Goal: Task Accomplishment & Management: Manage account settings

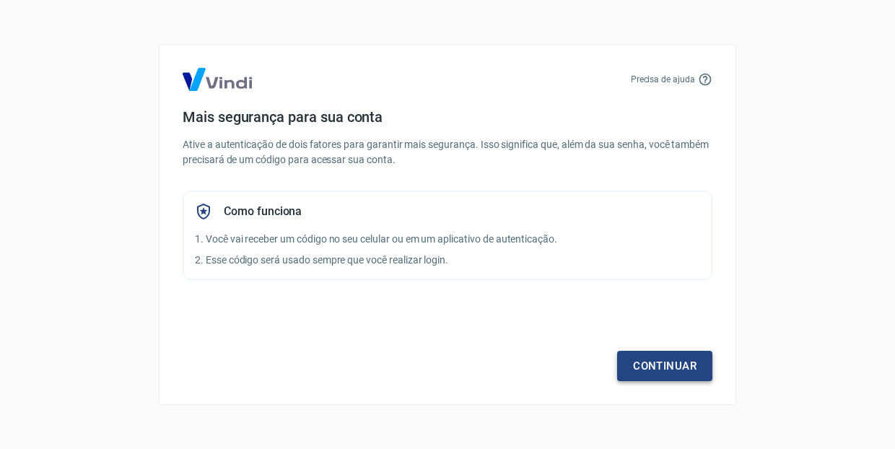
click at [667, 363] on link "Continuar" at bounding box center [664, 366] width 95 height 30
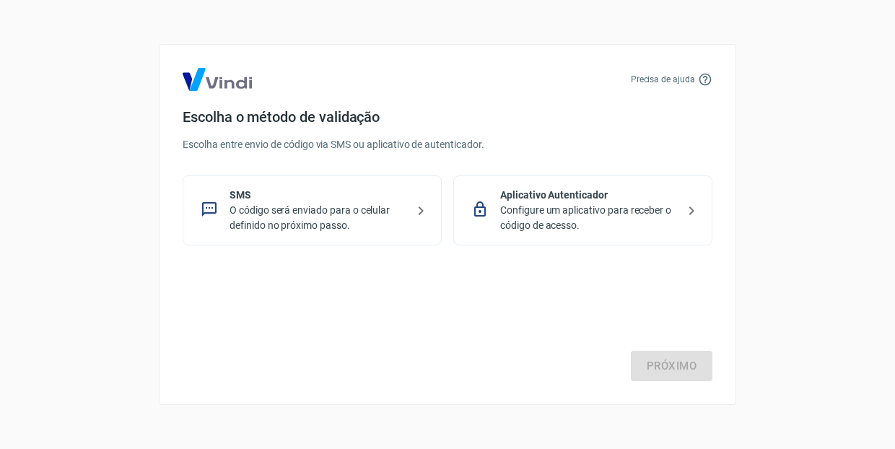
click at [409, 211] on div "SMS O código será enviado para o celular definido no próximo passo." at bounding box center [312, 210] width 259 height 70
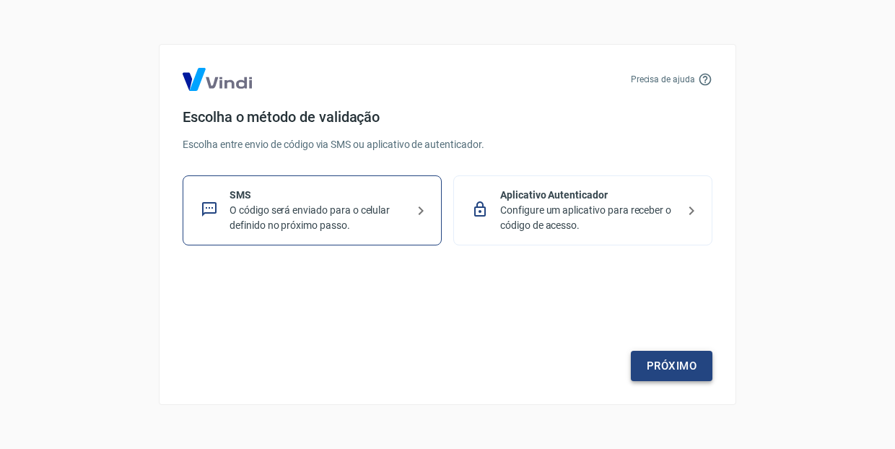
click at [678, 366] on link "Próximo" at bounding box center [672, 366] width 82 height 30
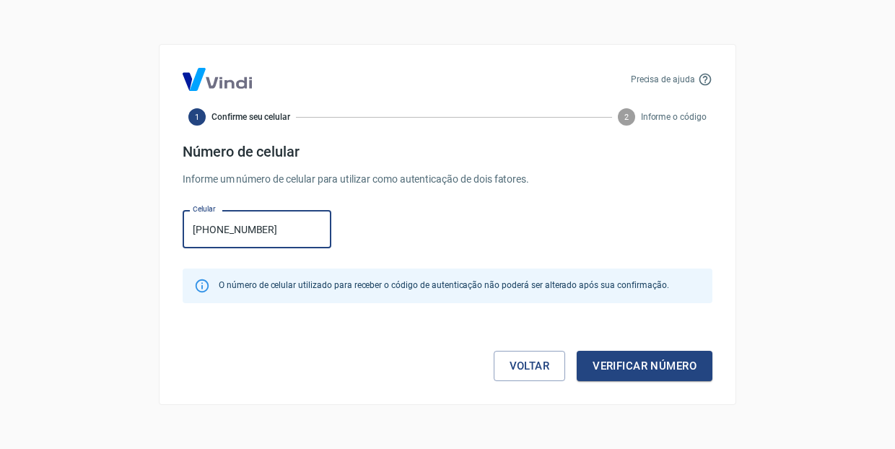
type input "[PHONE_NUMBER]"
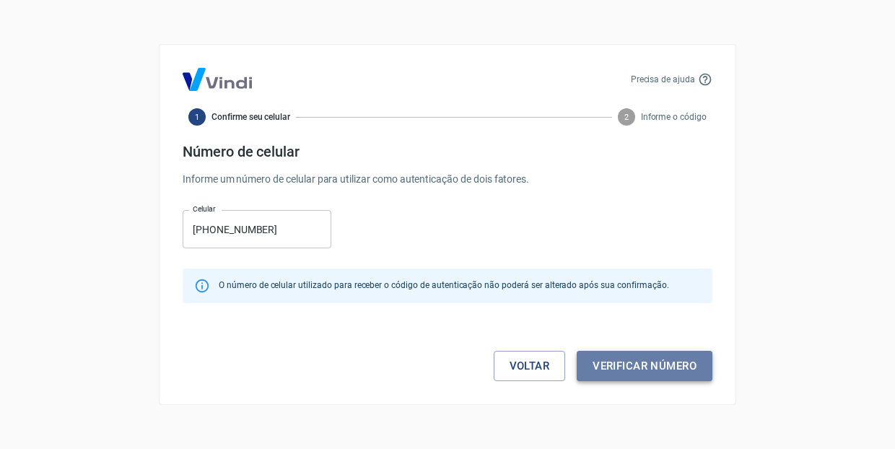
click at [643, 368] on button "Verificar número" at bounding box center [645, 366] width 136 height 30
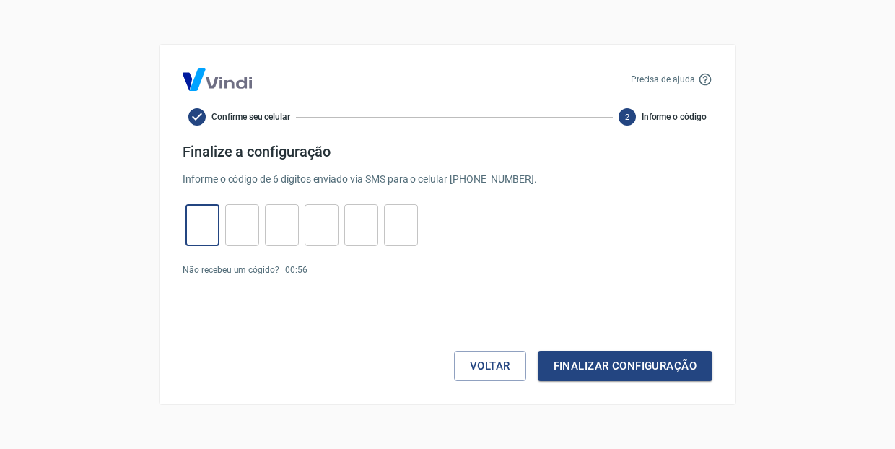
click at [193, 219] on input "tel" at bounding box center [202, 225] width 34 height 31
type input "4"
type input "0"
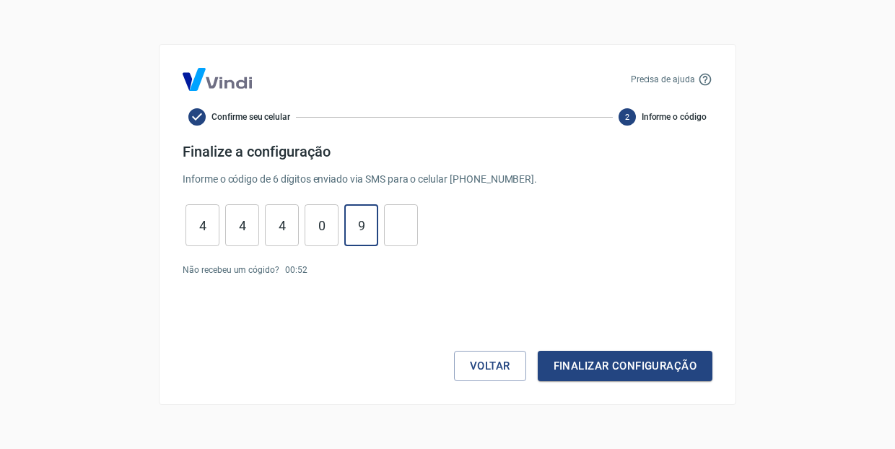
type input "9"
type input "1"
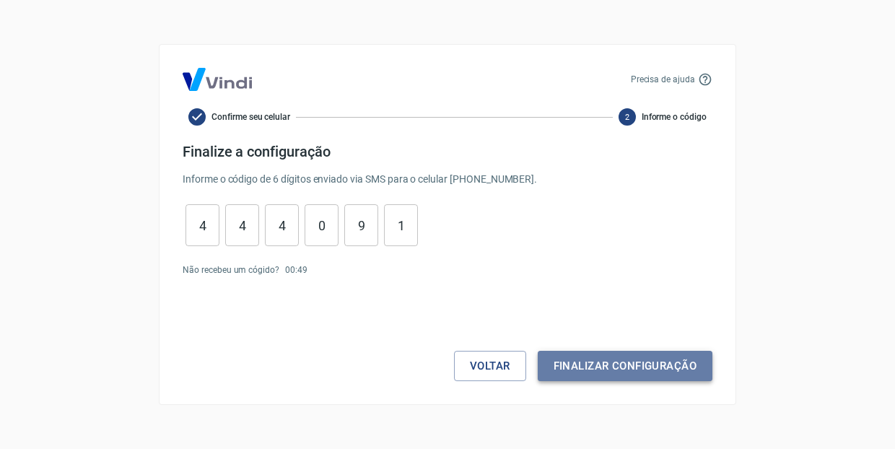
click at [639, 372] on button "Finalizar configuração" at bounding box center [625, 366] width 175 height 30
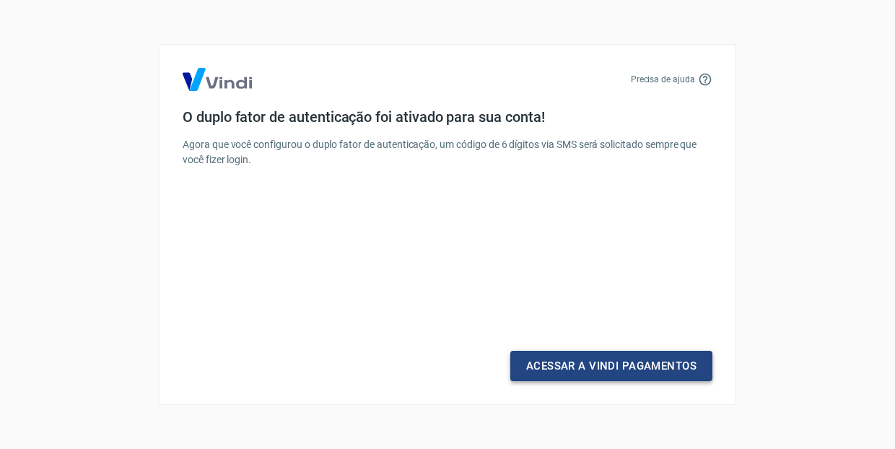
click at [612, 370] on link "Acessar a Vindi Pagamentos" at bounding box center [611, 366] width 202 height 30
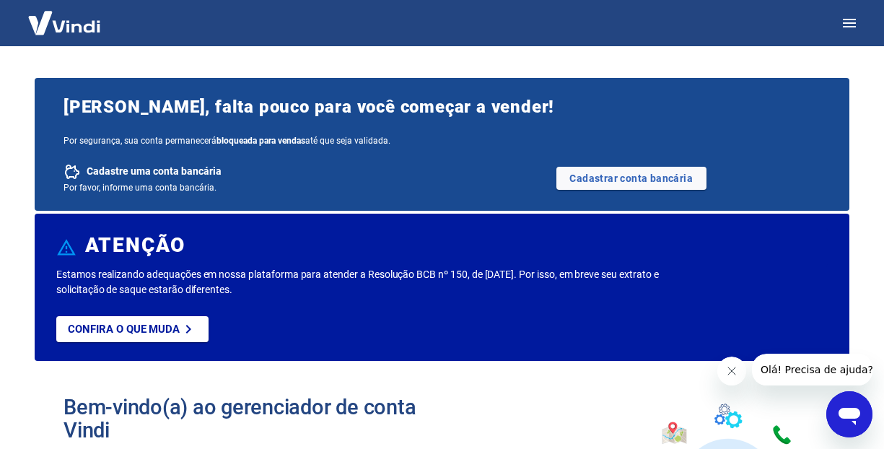
click at [732, 365] on icon "Fechar mensagem da empresa" at bounding box center [732, 371] width 12 height 12
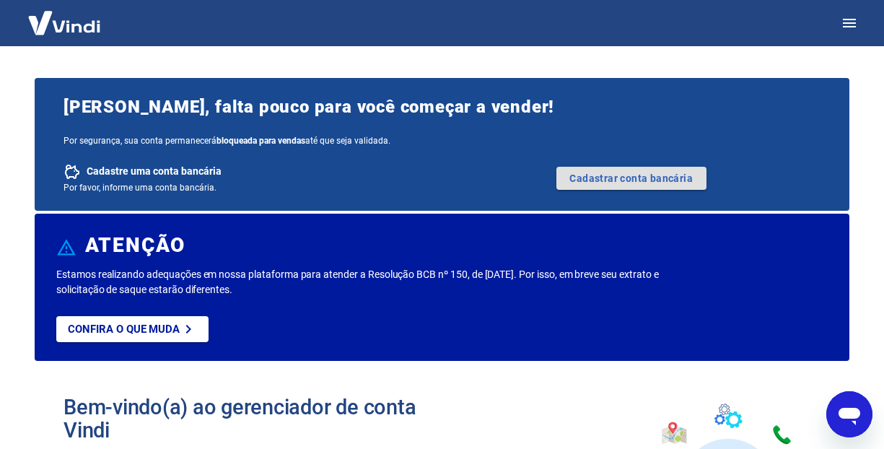
click at [660, 183] on link "Cadastrar conta bancária" at bounding box center [631, 178] width 150 height 23
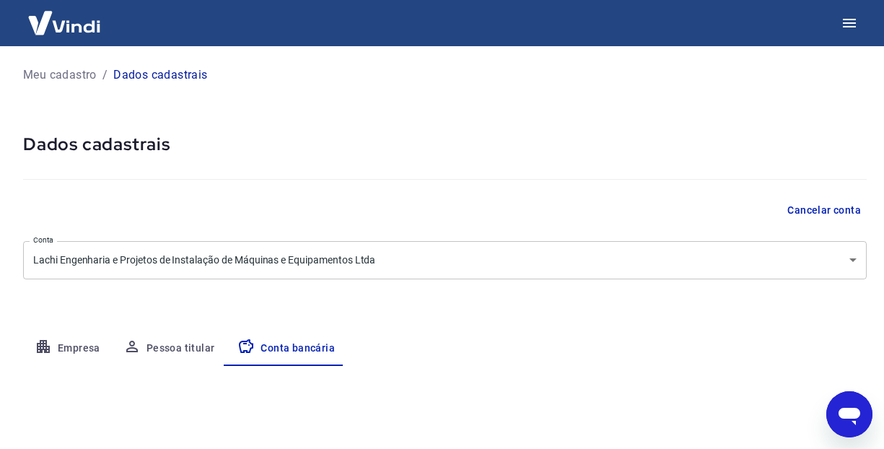
click at [384, 126] on div "Meu cadastro / Dados cadastrais Dados cadastrais Cancelar conta Conta Lachi Eng…" at bounding box center [445, 324] width 878 height 556
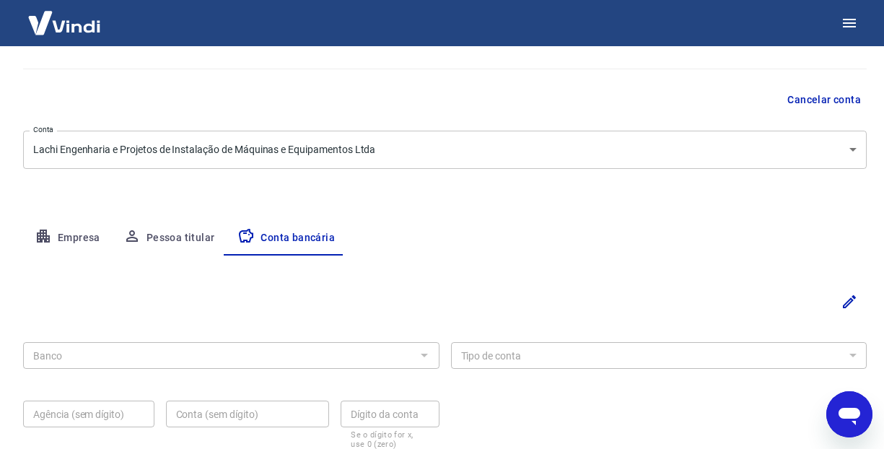
scroll to position [215, 0]
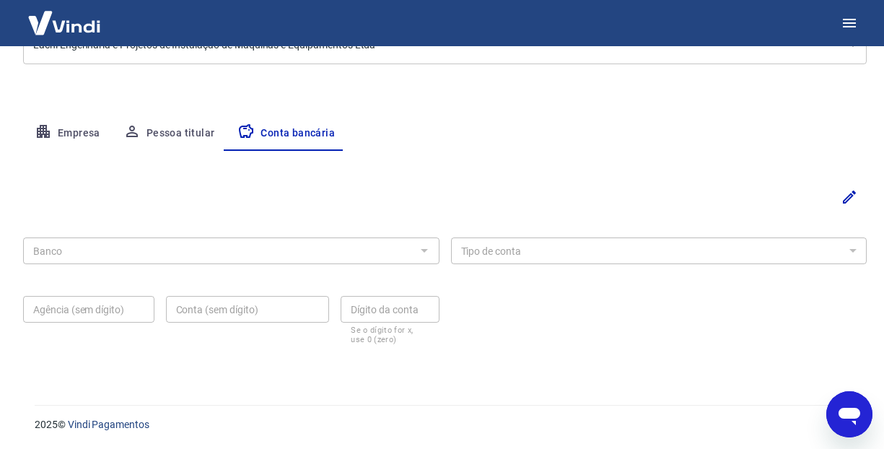
click at [159, 136] on button "Pessoa titular" at bounding box center [169, 133] width 115 height 35
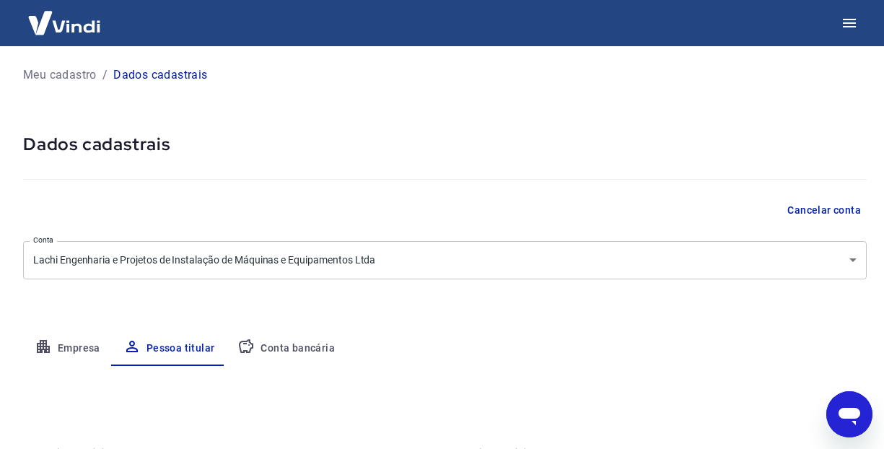
scroll to position [135, 0]
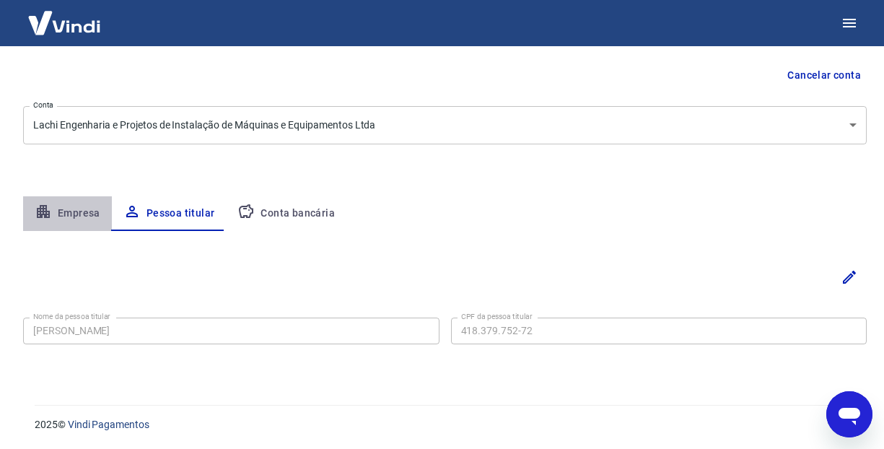
click at [74, 210] on button "Empresa" at bounding box center [67, 213] width 89 height 35
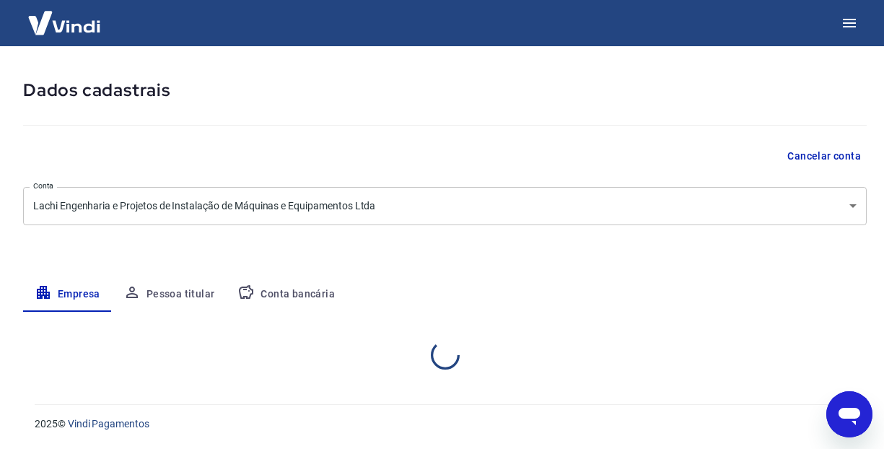
scroll to position [53, 0]
select select "AM"
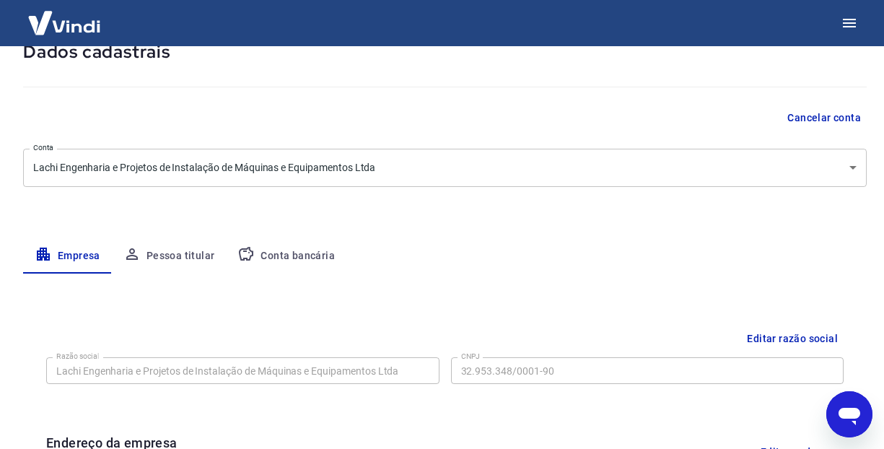
scroll to position [206, 0]
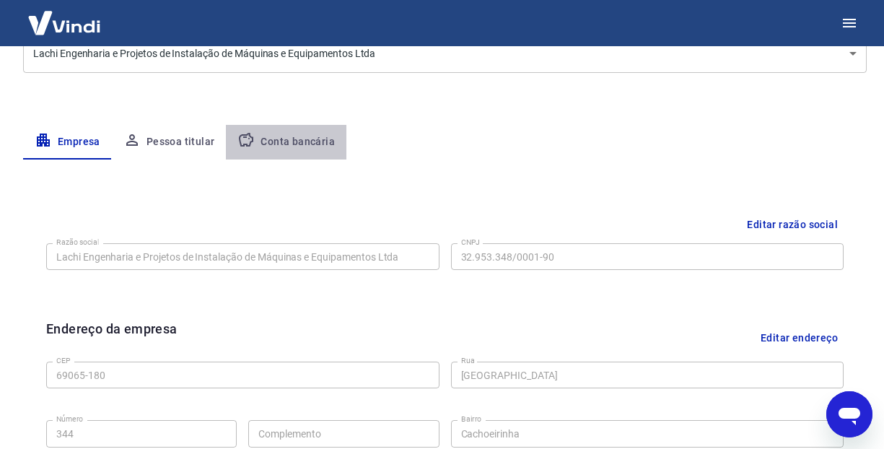
drag, startPoint x: 294, startPoint y: 139, endPoint x: 458, endPoint y: 140, distance: 164.6
click at [294, 139] on button "Conta bancária" at bounding box center [286, 142] width 121 height 35
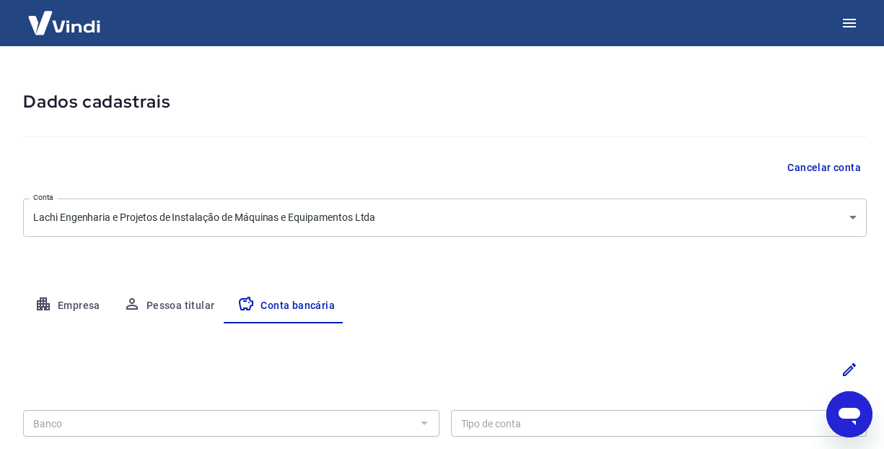
scroll to position [198, 0]
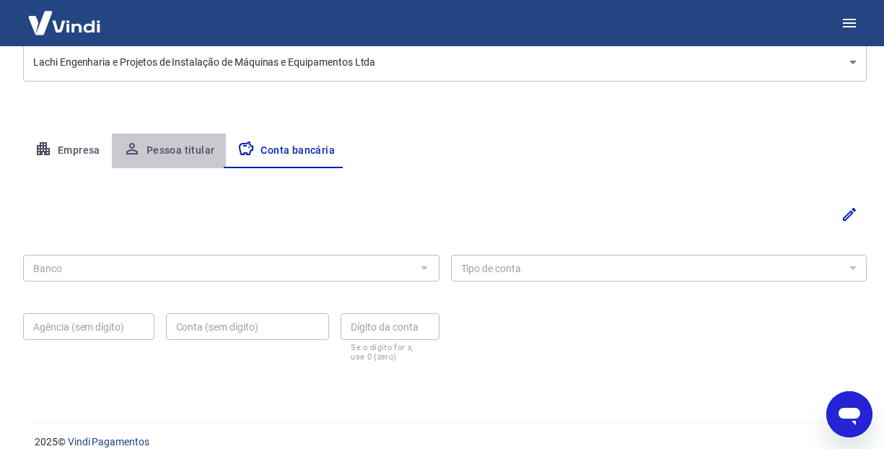
click at [168, 149] on button "Pessoa titular" at bounding box center [169, 151] width 115 height 35
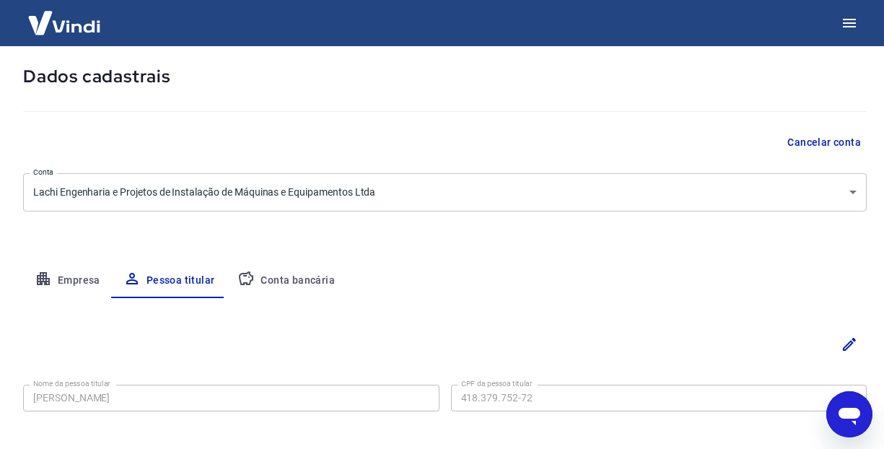
scroll to position [135, 0]
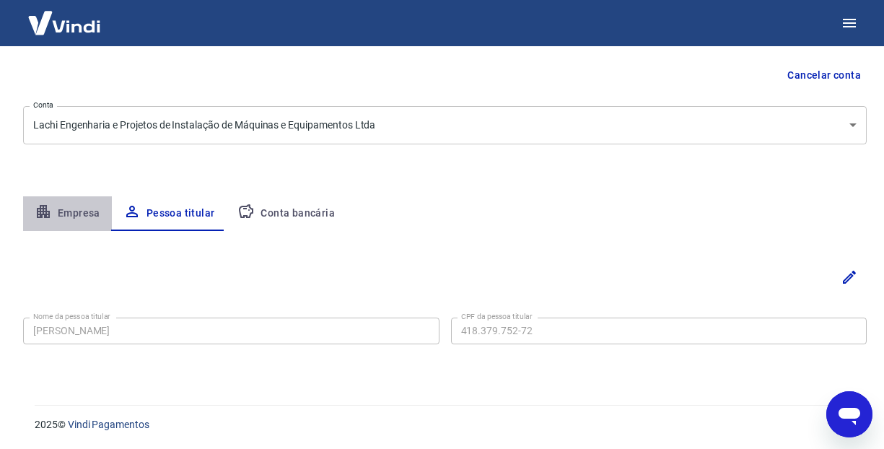
click at [61, 215] on button "Empresa" at bounding box center [67, 213] width 89 height 35
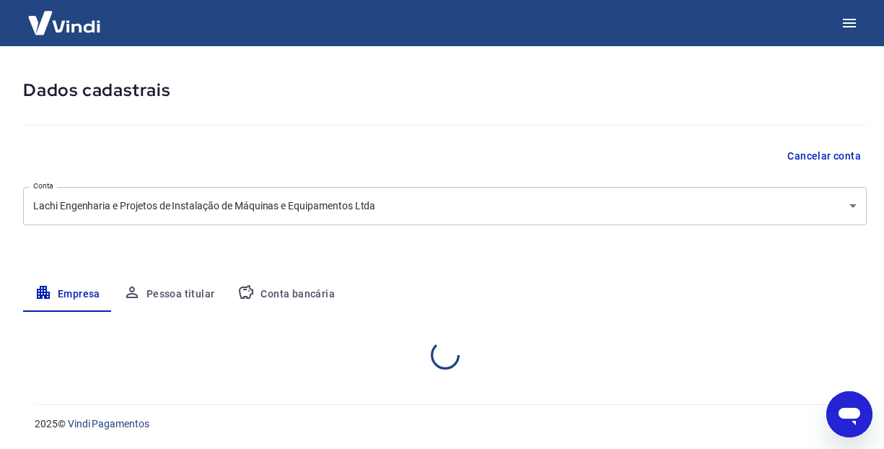
select select "AM"
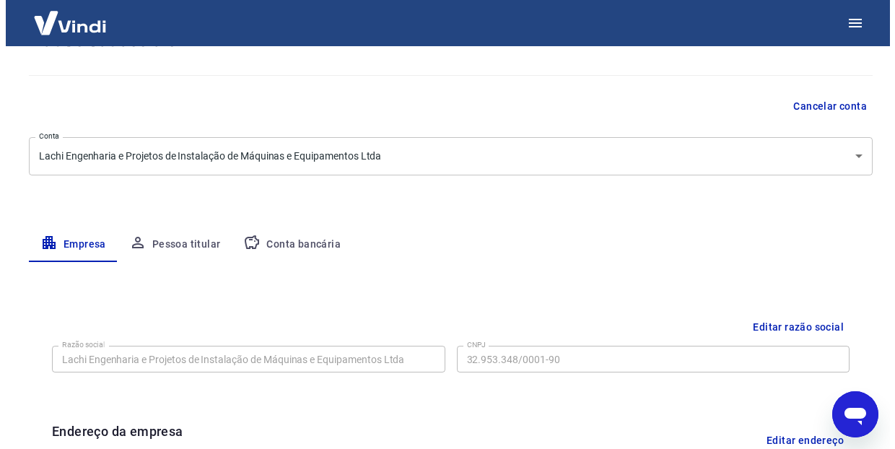
scroll to position [0, 0]
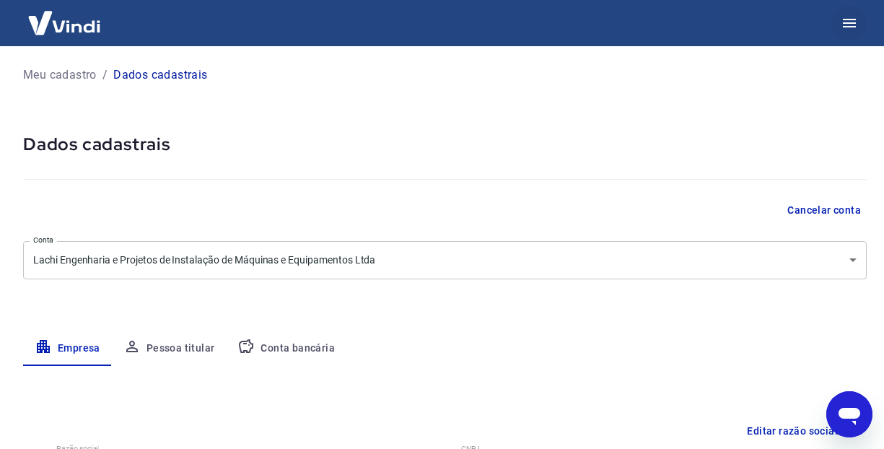
click at [854, 23] on icon "button" at bounding box center [849, 23] width 13 height 9
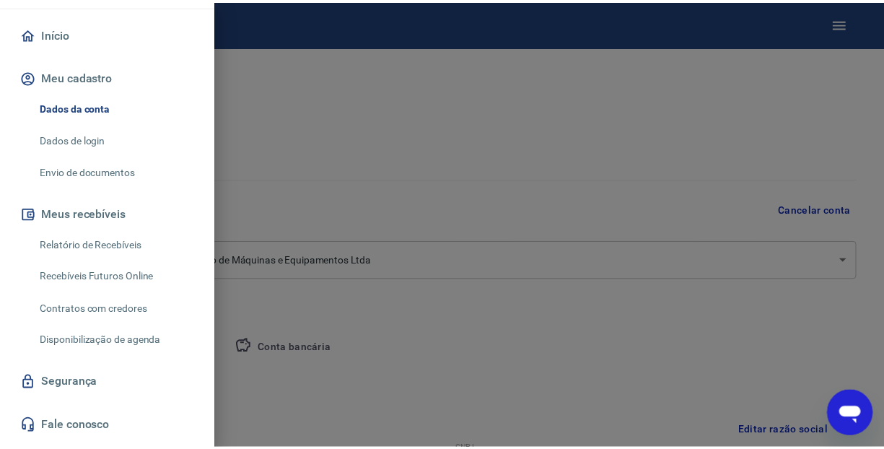
scroll to position [151, 0]
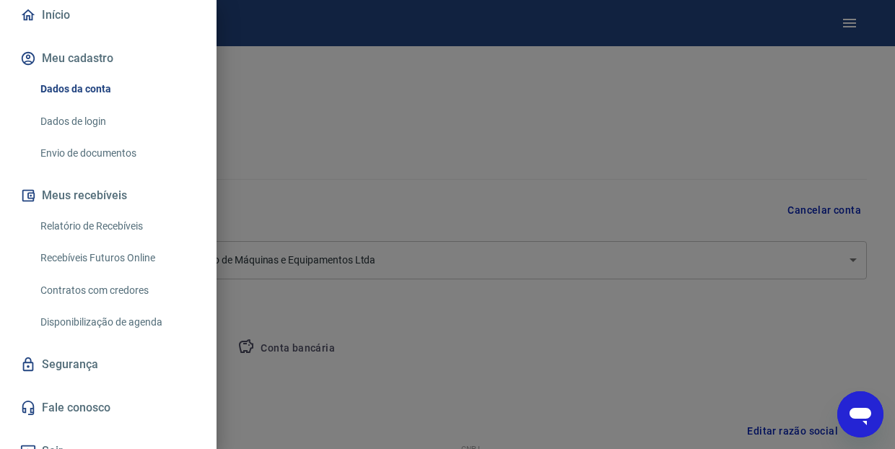
click at [79, 392] on link "Fale conosco" at bounding box center [108, 408] width 182 height 32
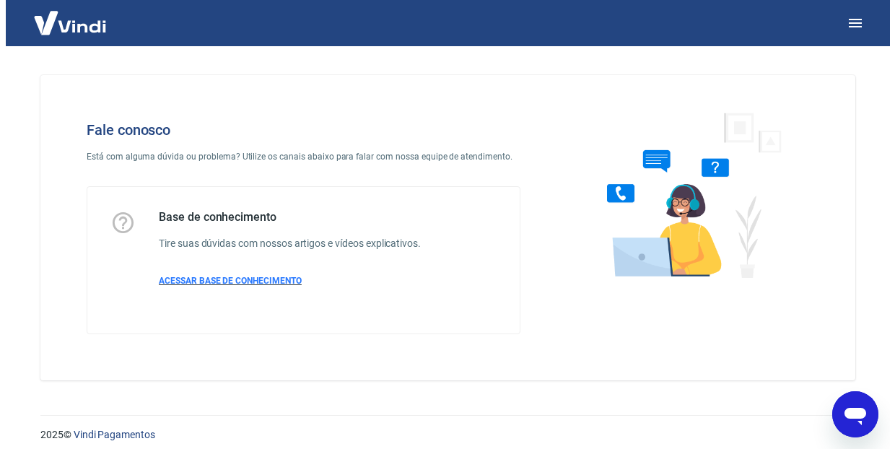
scroll to position [11, 0]
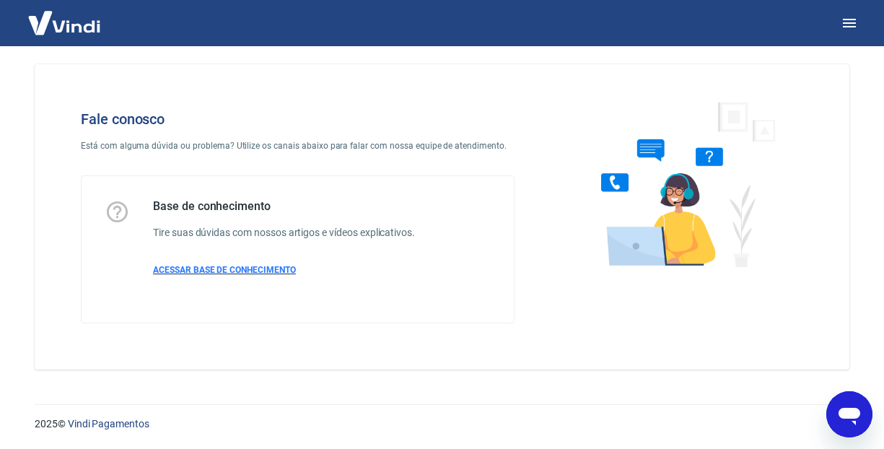
click at [228, 272] on span "ACESSAR BASE DE CONHECIMENTO" at bounding box center [224, 270] width 143 height 10
click at [855, 25] on icon "button" at bounding box center [849, 22] width 17 height 17
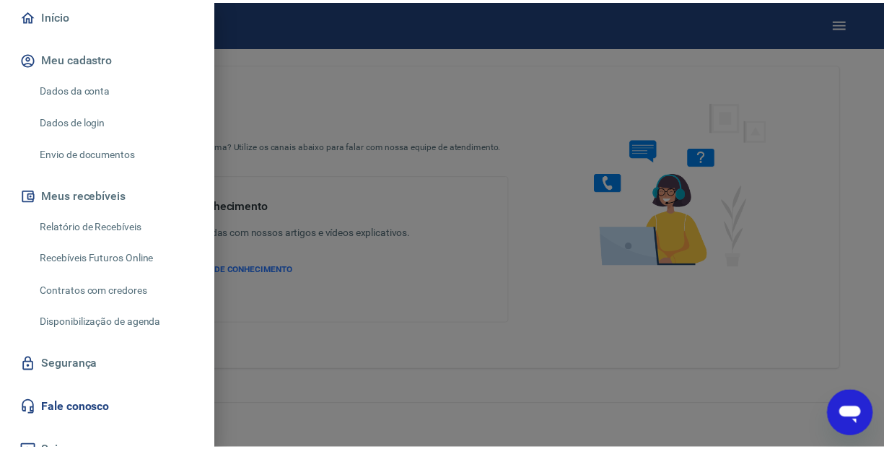
scroll to position [0, 0]
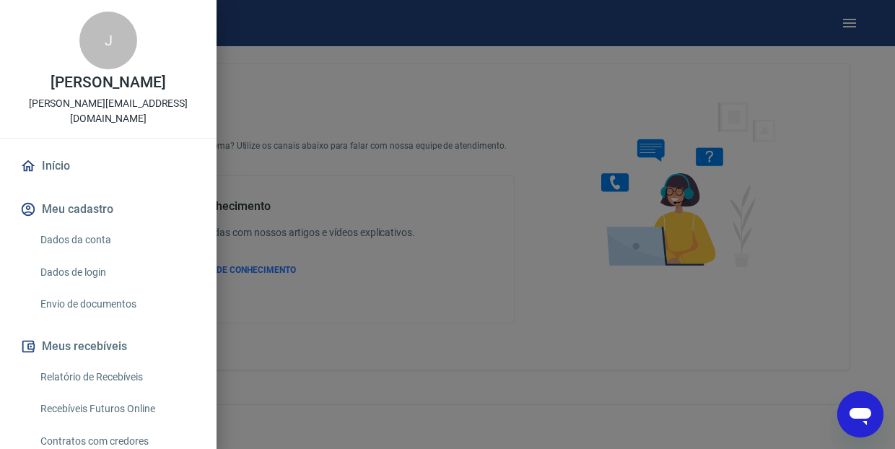
click at [435, 125] on div at bounding box center [447, 224] width 895 height 449
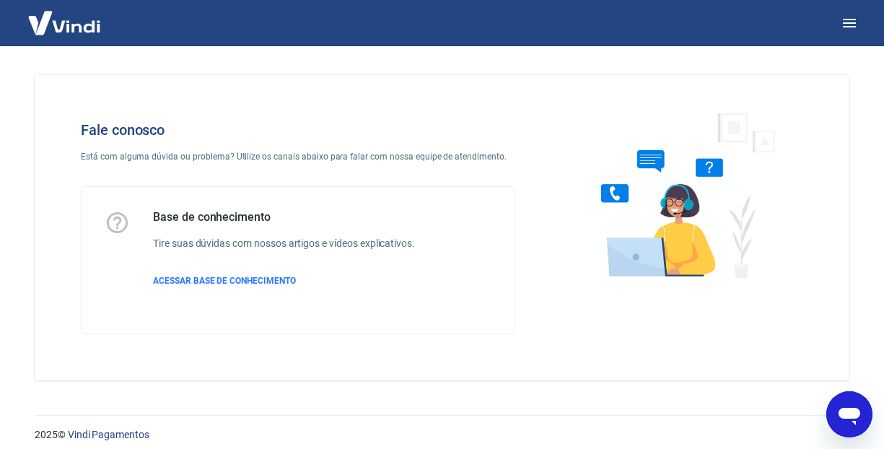
click at [296, 97] on div "Fale conosco Está com alguma dúvida ou problema? Utilize os canais abaixo para …" at bounding box center [442, 227] width 815 height 305
click at [789, 100] on img at bounding box center [681, 194] width 219 height 193
click at [852, 27] on icon "button" at bounding box center [849, 23] width 13 height 9
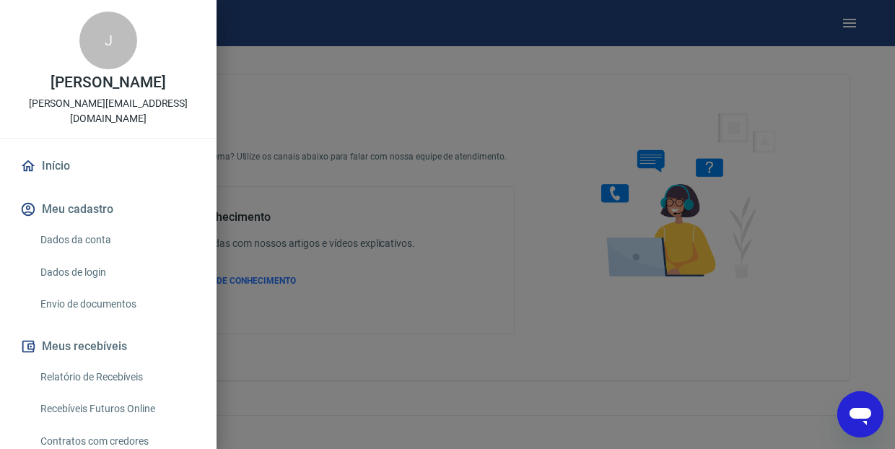
click at [69, 152] on link "Início" at bounding box center [108, 166] width 182 height 32
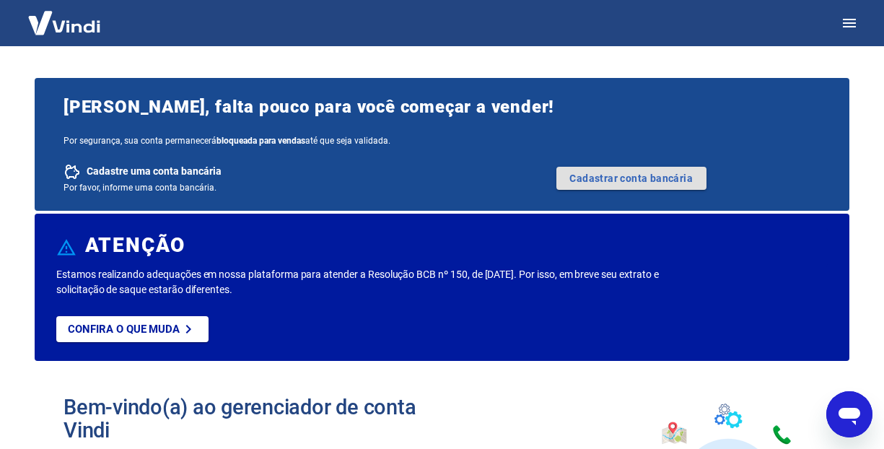
click at [623, 181] on link "Cadastrar conta bancária" at bounding box center [631, 178] width 150 height 23
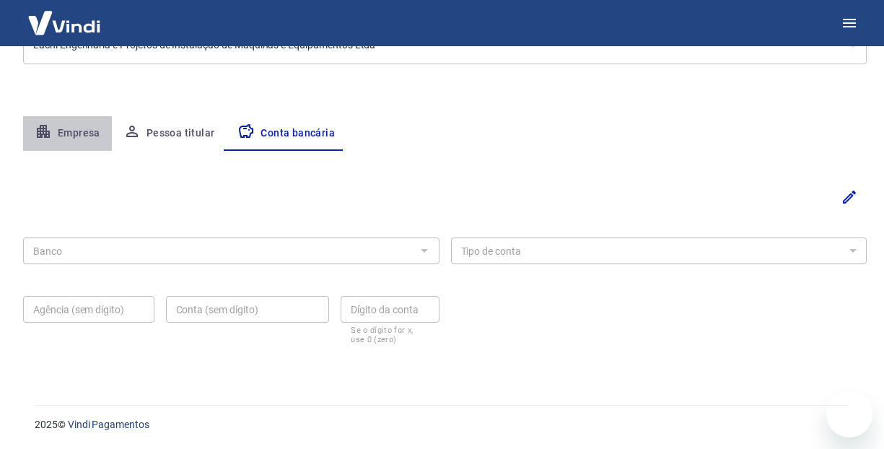
scroll to position [185, 0]
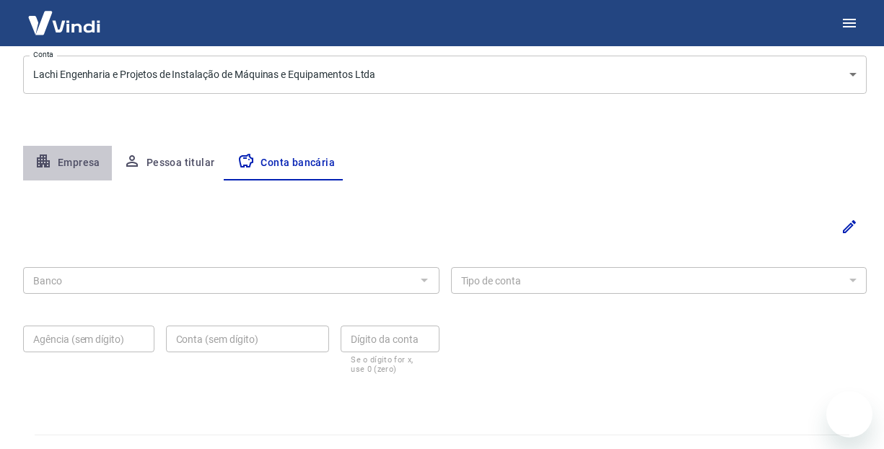
click at [94, 164] on button "Empresa" at bounding box center [67, 163] width 89 height 35
select select "AM"
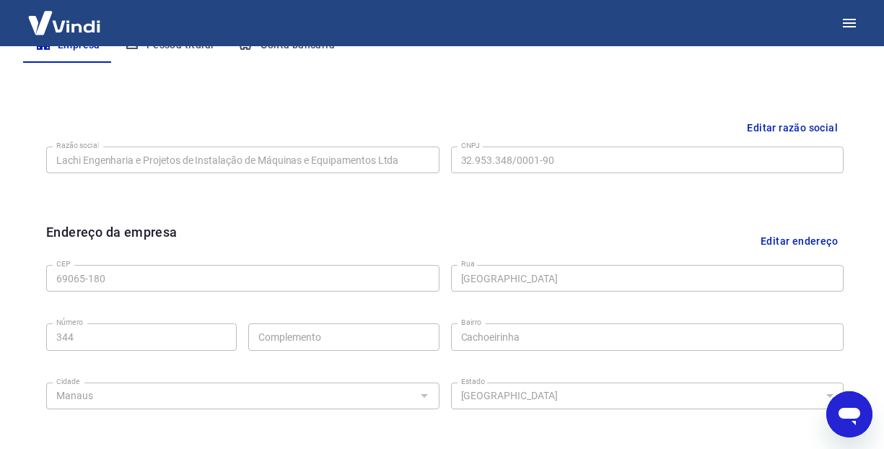
scroll to position [199, 0]
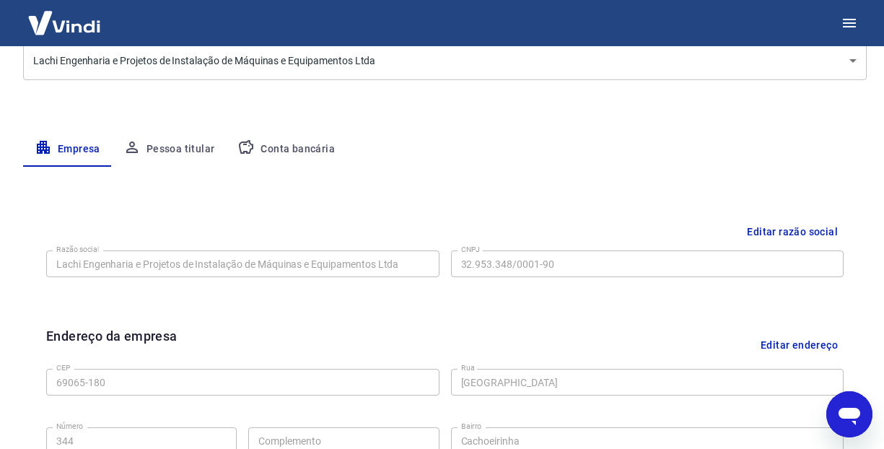
click at [293, 148] on button "Conta bancária" at bounding box center [286, 149] width 121 height 35
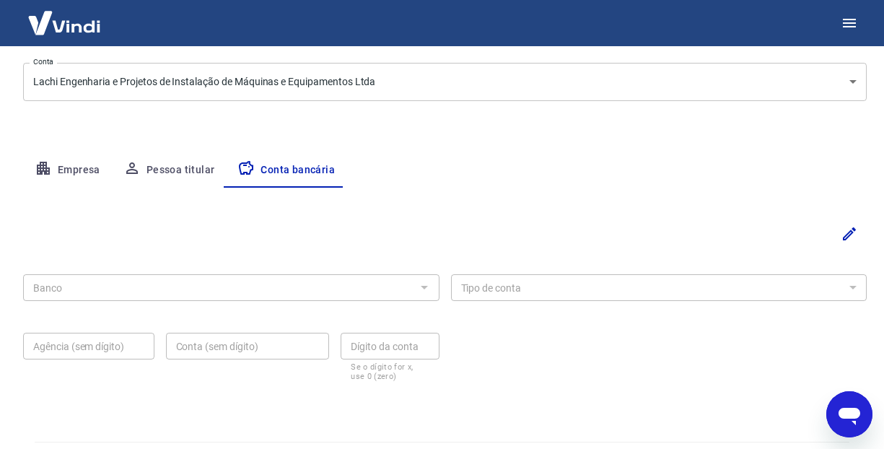
scroll to position [215, 0]
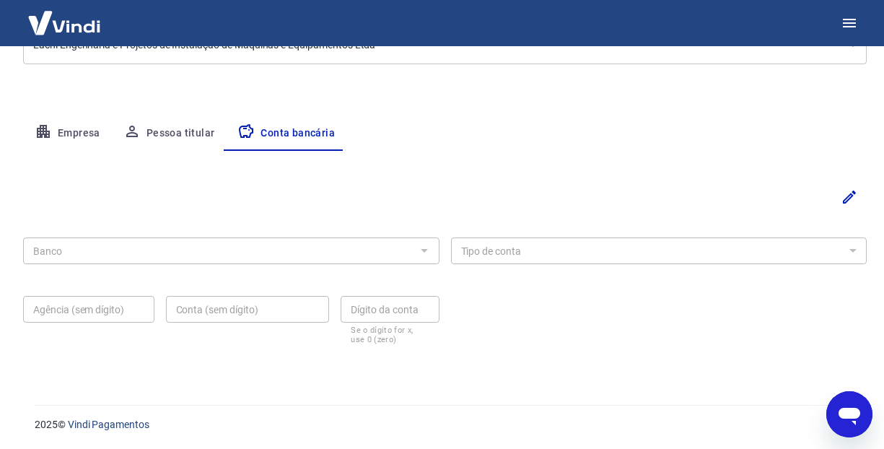
click at [141, 247] on input "Banco" at bounding box center [219, 251] width 384 height 18
click at [426, 248] on div at bounding box center [423, 250] width 19 height 20
click at [852, 196] on icon "Editar" at bounding box center [849, 197] width 13 height 13
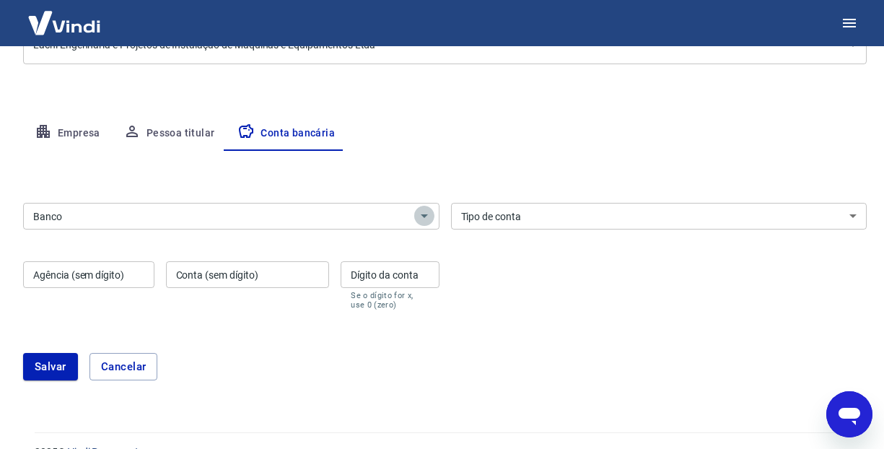
click at [426, 214] on icon "Abrir" at bounding box center [424, 216] width 7 height 4
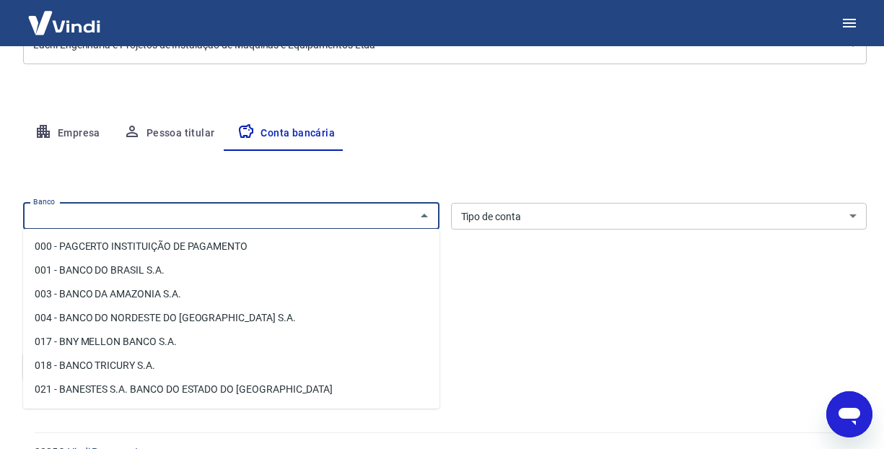
click at [283, 218] on input "Banco" at bounding box center [219, 216] width 384 height 18
click at [284, 217] on input "Banco" at bounding box center [219, 216] width 384 height 18
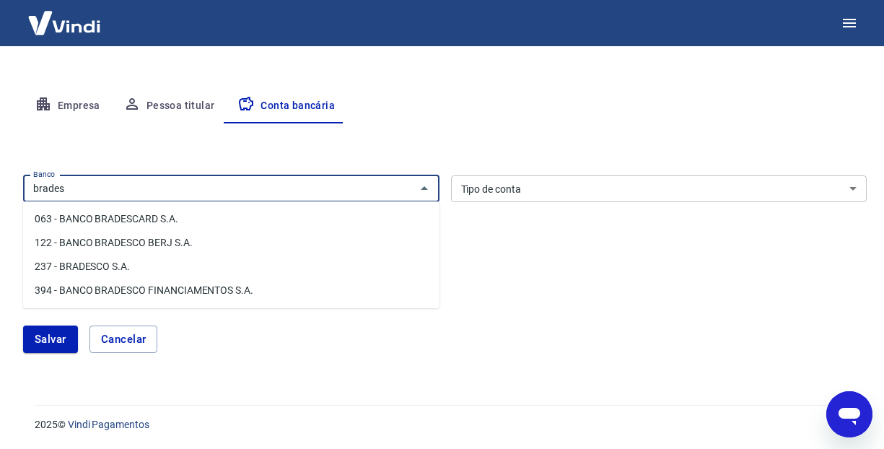
scroll to position [240, 0]
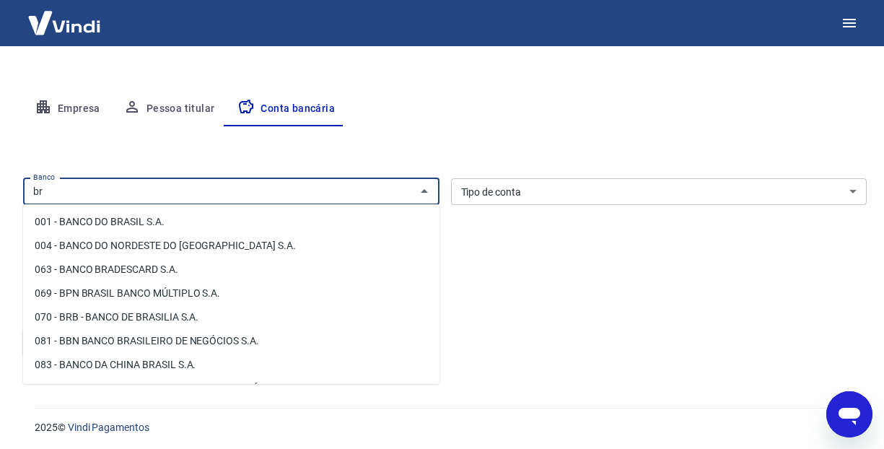
type input "b"
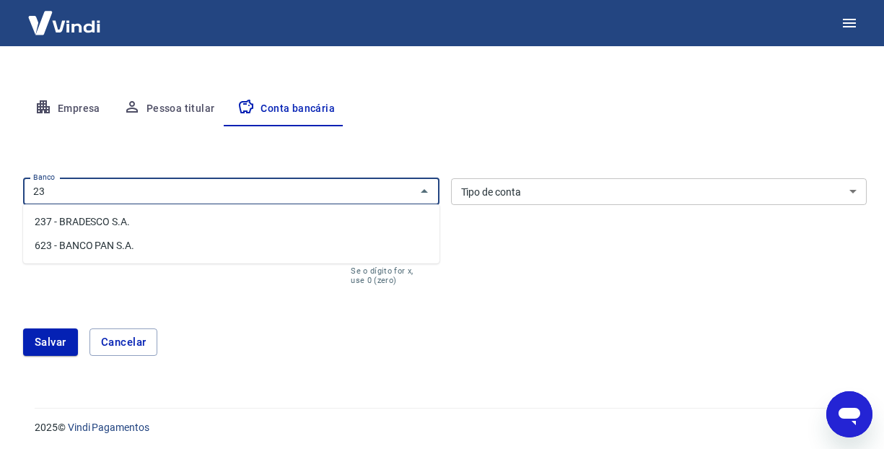
click at [128, 223] on li "237 - BRADESCO S.A." at bounding box center [231, 222] width 416 height 24
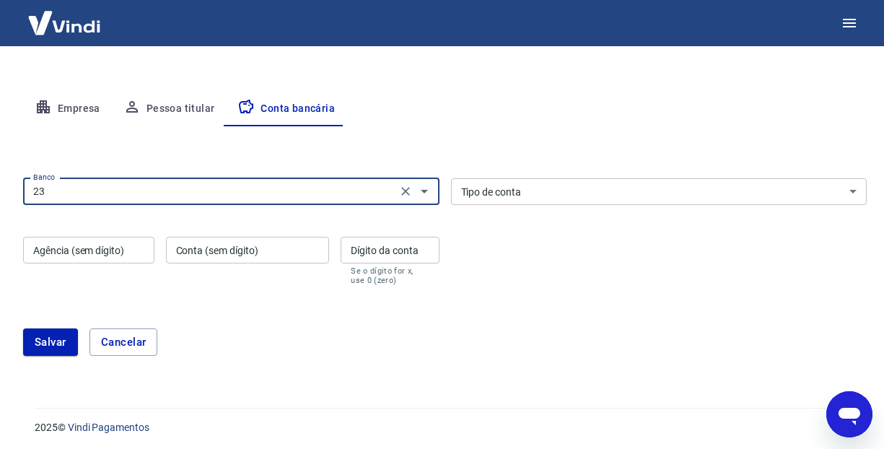
type input "237 - BRADESCO S.A."
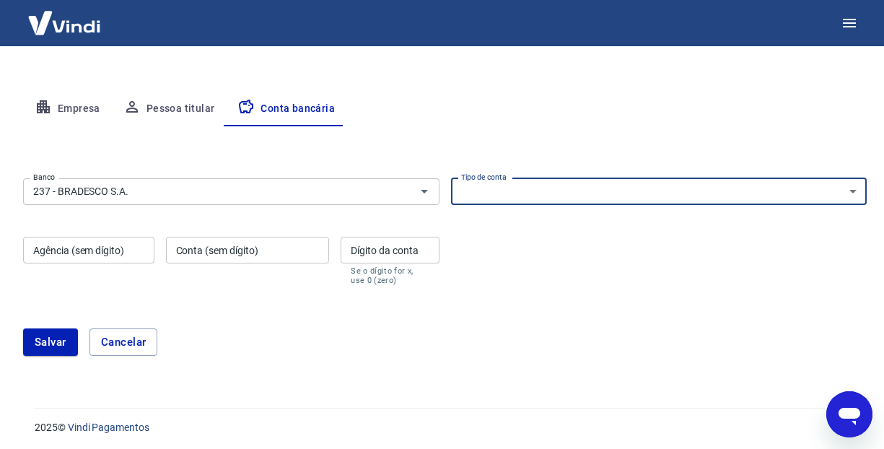
select select "1"
click at [92, 247] on div "Agência (sem dígito) Agência (sem dígito)" at bounding box center [88, 261] width 131 height 48
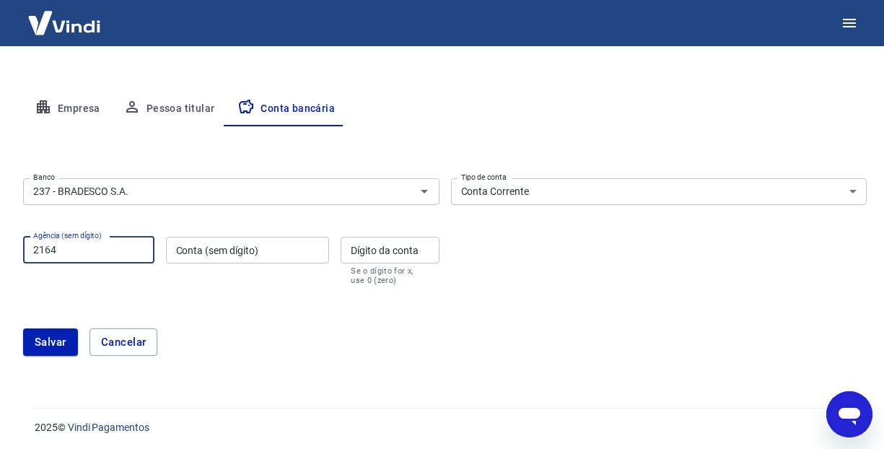
type input "2164"
click at [285, 249] on input "Conta (sem dígito)" at bounding box center [248, 250] width 164 height 27
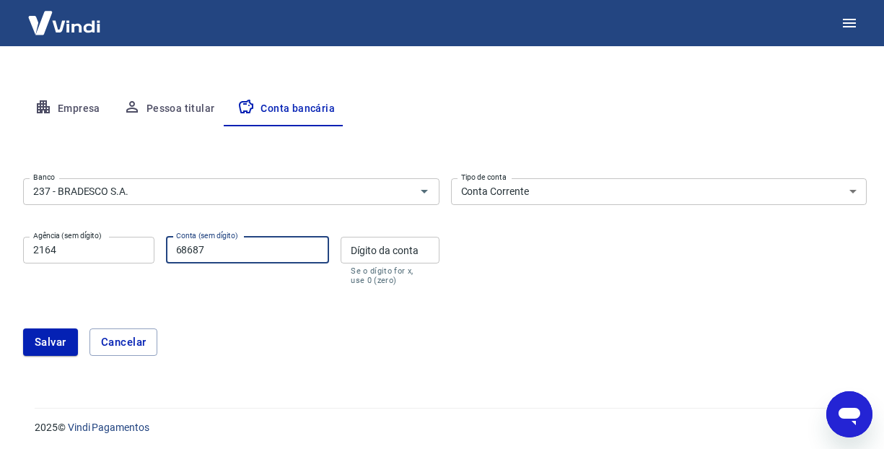
type input "68687"
click at [382, 248] on div "Dígito da conta Dígito da conta Se o dígito for x, use 0 (zero)" at bounding box center [390, 261] width 98 height 48
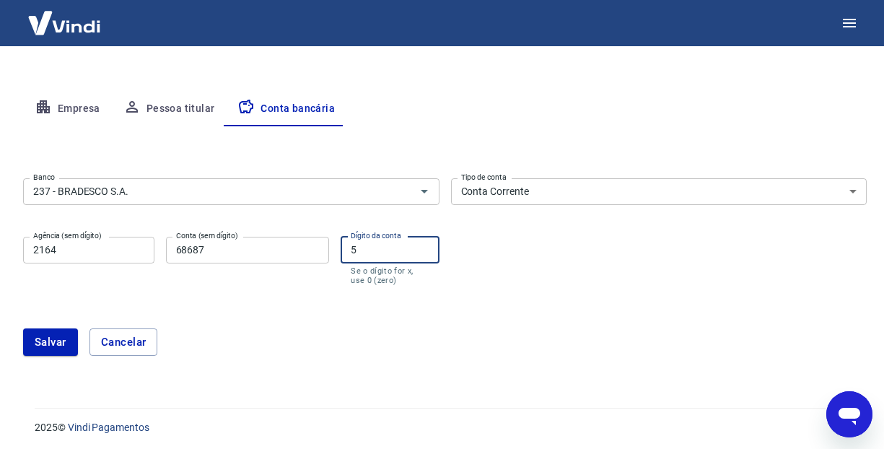
type input "5"
click at [205, 284] on div "Conta (sem dígito) 68687 Conta (sem dígito)" at bounding box center [248, 261] width 164 height 48
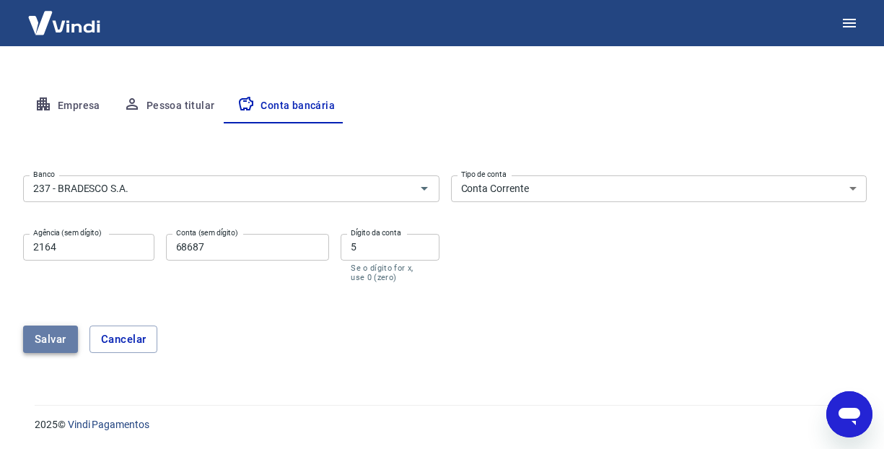
click at [48, 332] on button "Salvar" at bounding box center [50, 338] width 55 height 27
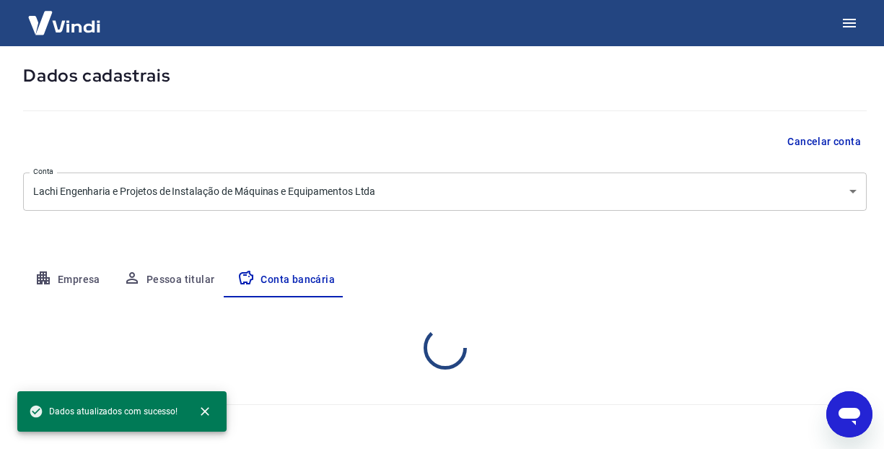
scroll to position [68, 0]
select select "1"
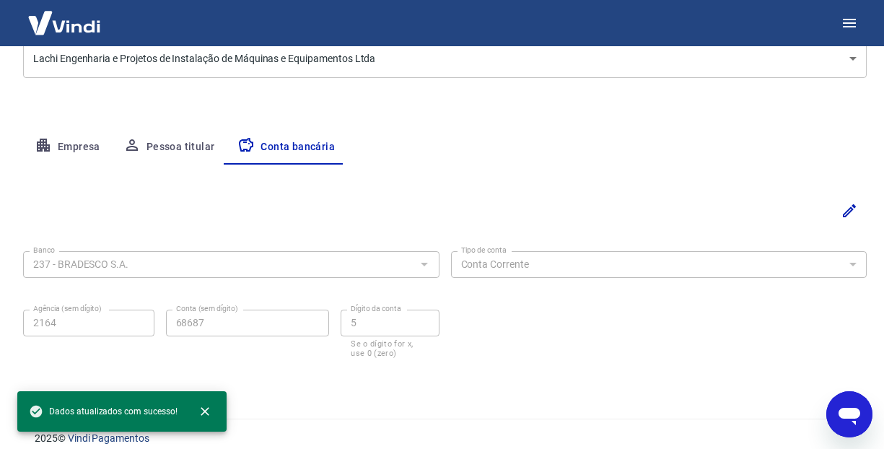
scroll to position [215, 0]
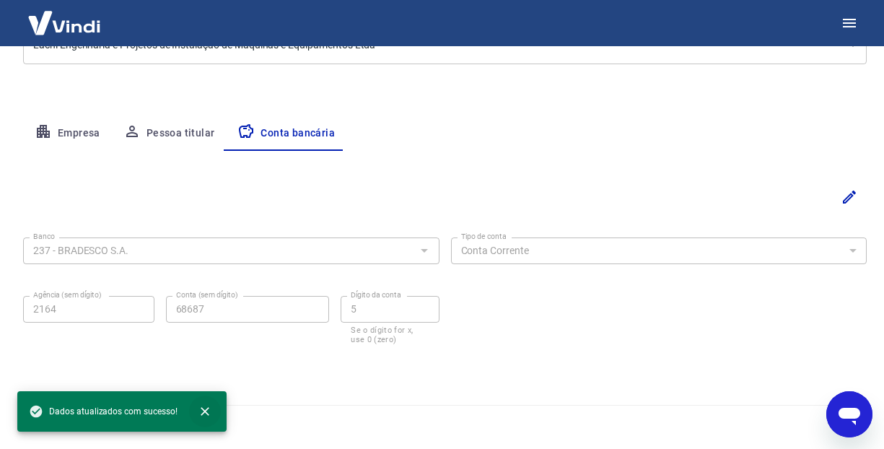
click at [204, 406] on icon "close" at bounding box center [205, 411] width 14 height 14
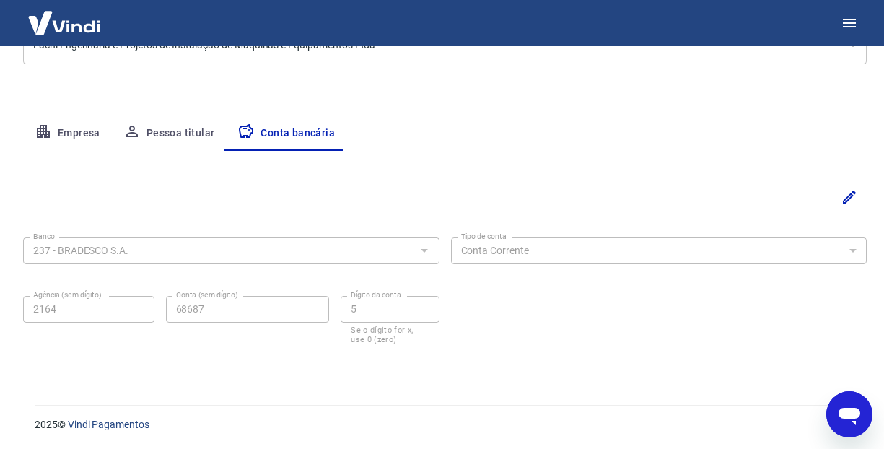
click at [611, 158] on div "Banco 237 - BRADESCO S.A. Banco Tipo de conta Conta Corrente Conta Poupança Tip…" at bounding box center [445, 260] width 844 height 219
click at [479, 157] on div "Banco 237 - BRADESCO S.A. Banco Tipo de conta Conta Corrente Conta Poupança Tip…" at bounding box center [445, 260] width 844 height 219
click at [175, 128] on button "Pessoa titular" at bounding box center [169, 133] width 115 height 35
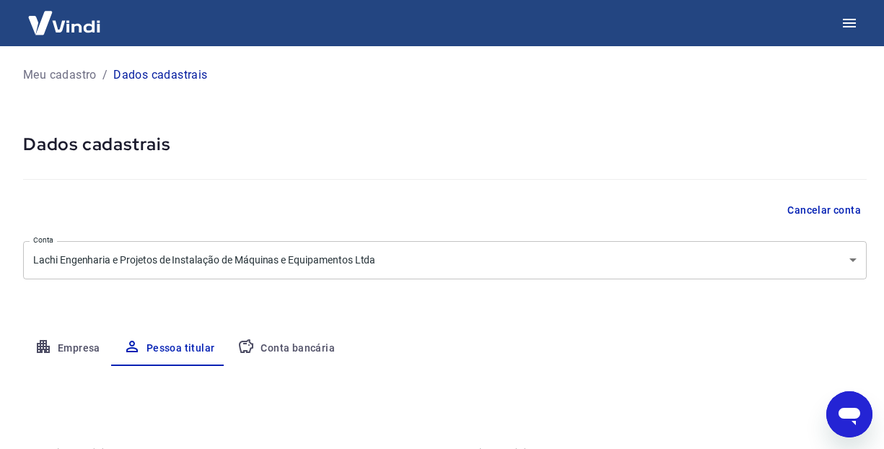
scroll to position [135, 0]
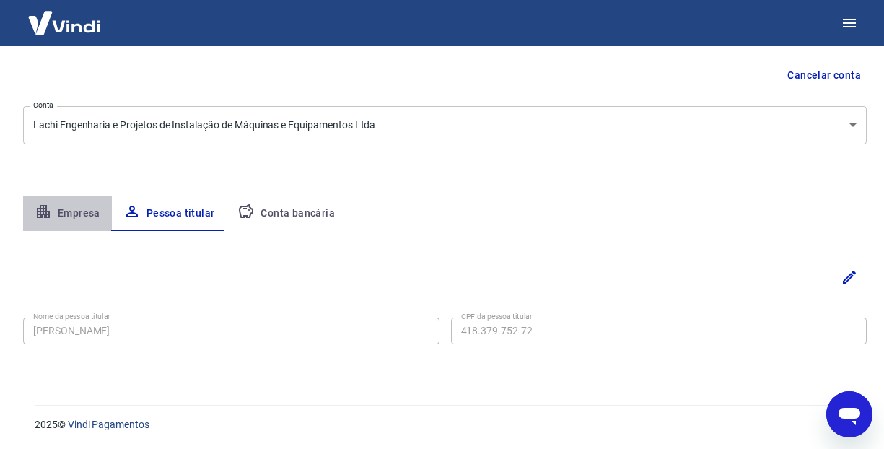
click at [70, 213] on button "Empresa" at bounding box center [67, 213] width 89 height 35
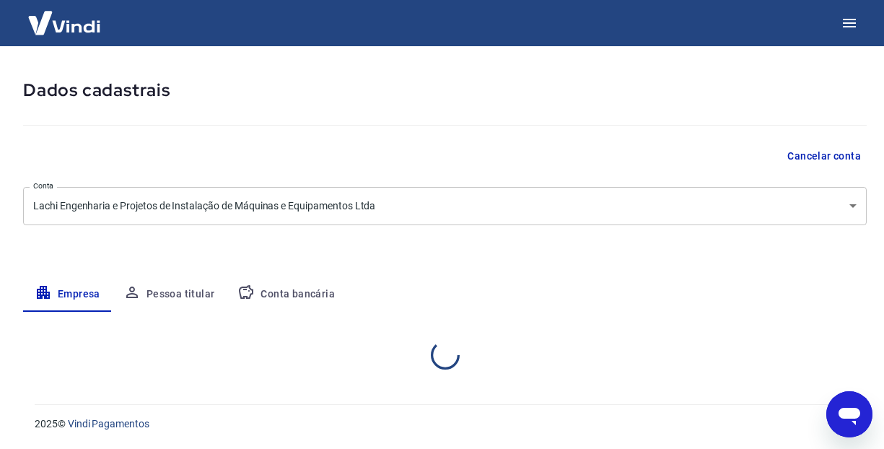
select select "AM"
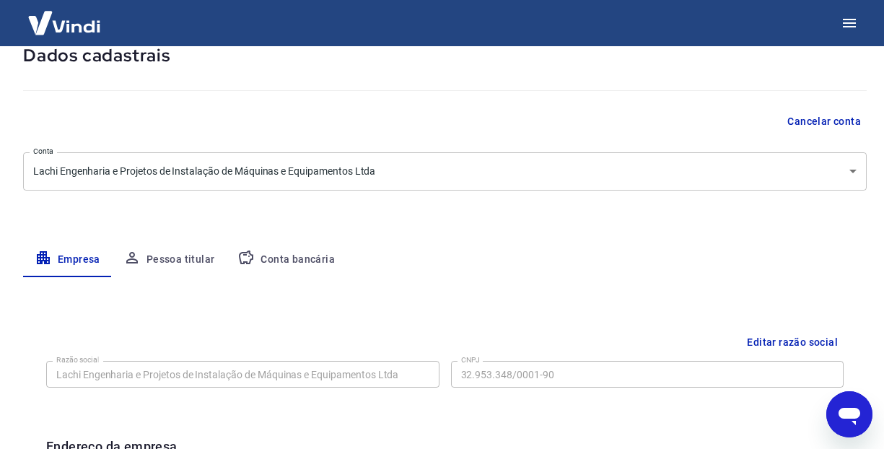
scroll to position [0, 0]
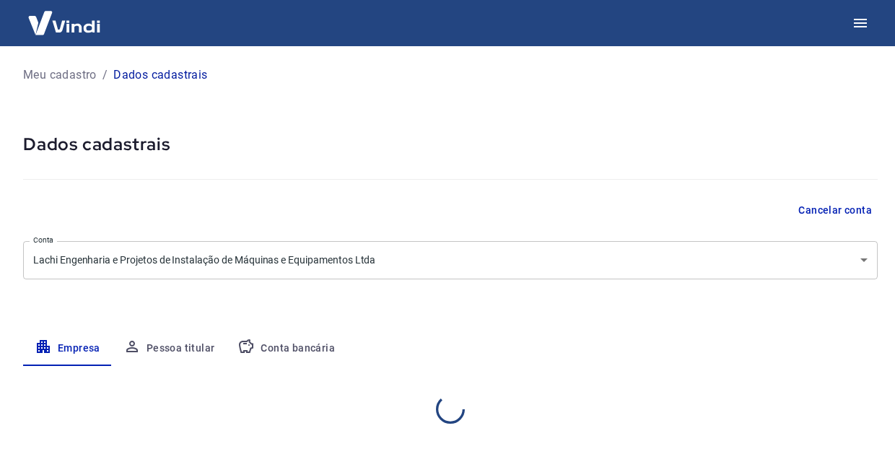
select select "AM"
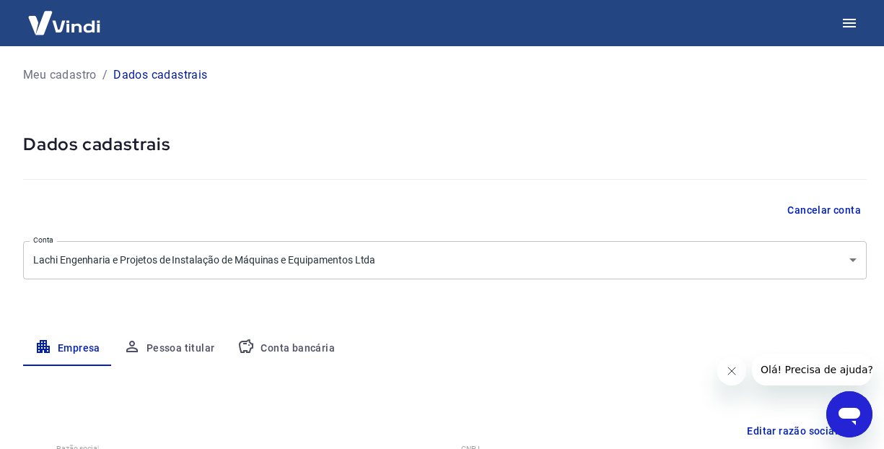
click at [291, 344] on button "Conta bancária" at bounding box center [286, 348] width 121 height 35
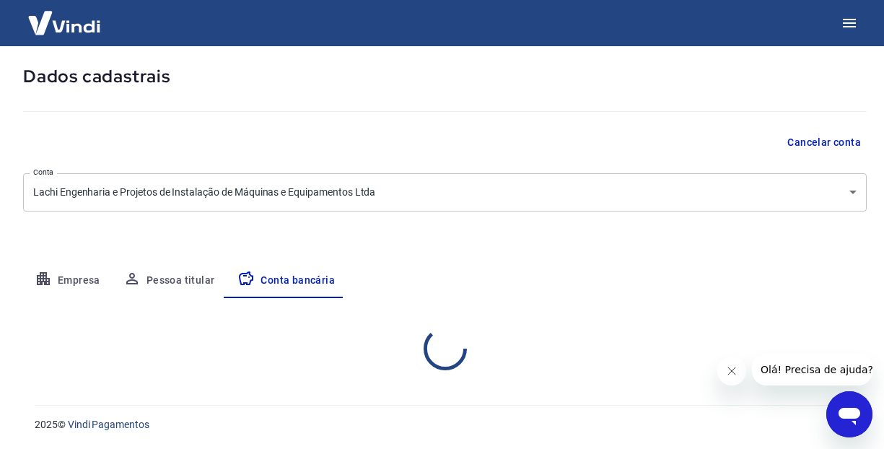
select select "1"
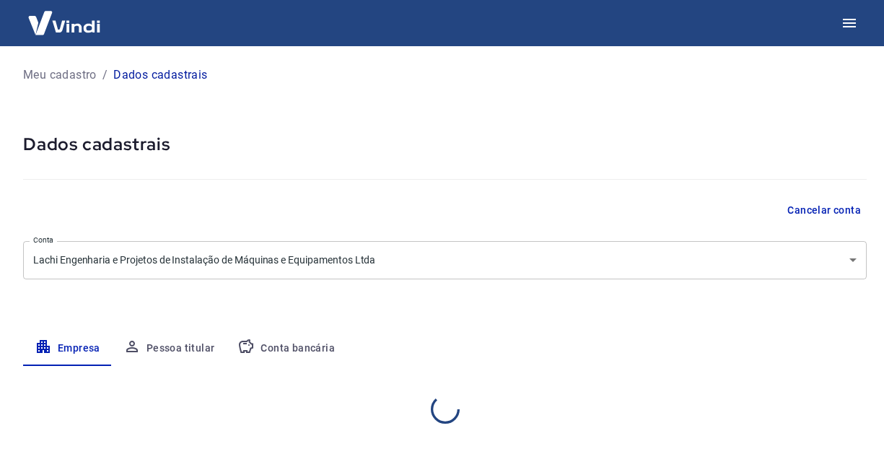
select select "AM"
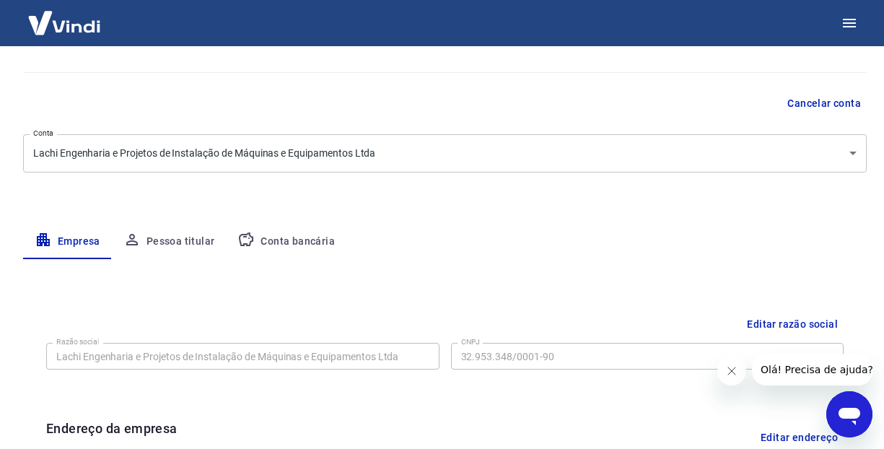
scroll to position [230, 0]
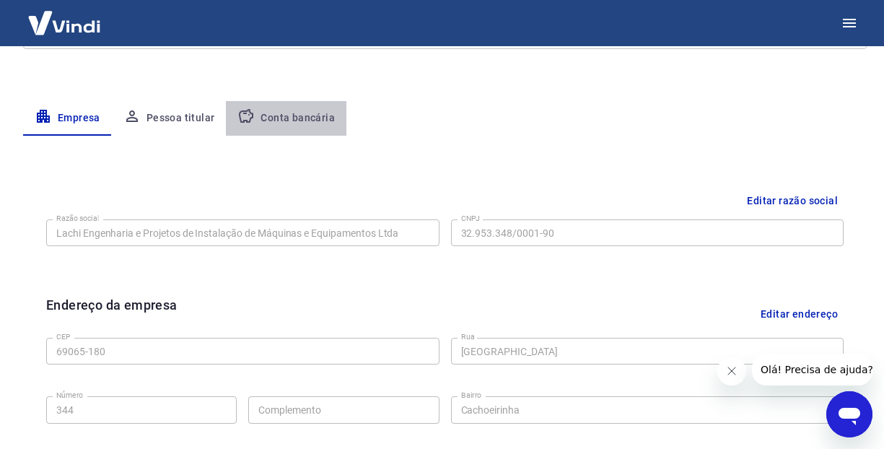
click at [295, 118] on button "Conta bancária" at bounding box center [286, 118] width 121 height 35
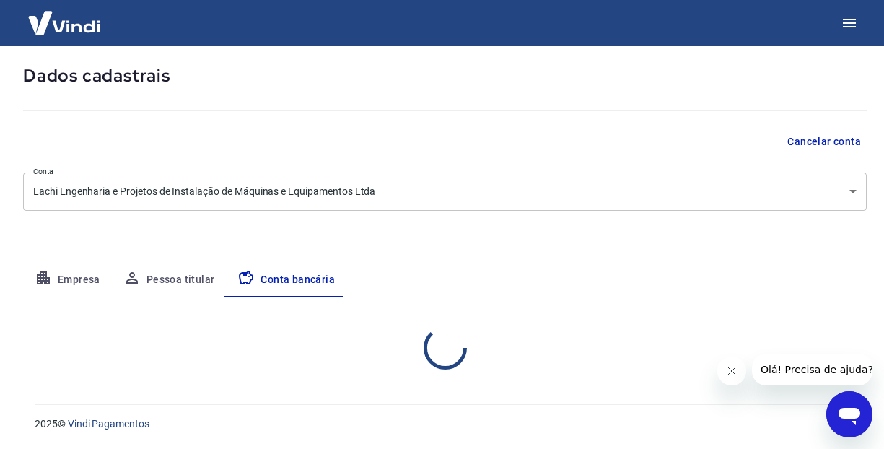
scroll to position [68, 0]
select select "1"
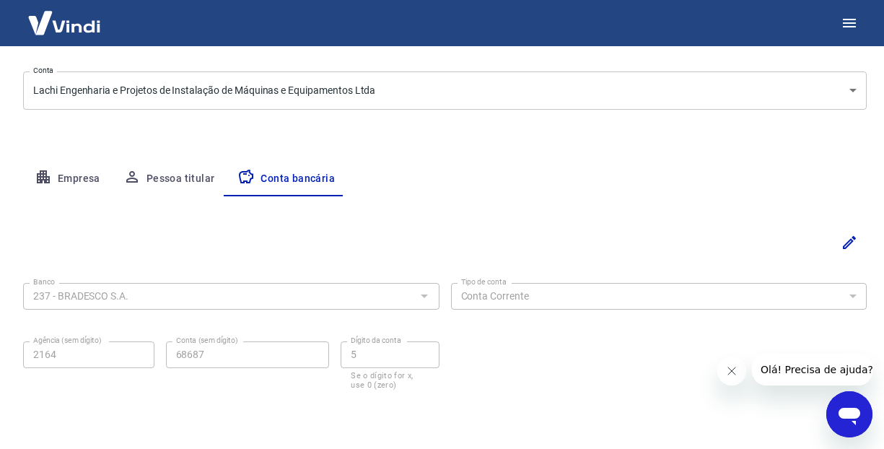
scroll to position [215, 0]
